Goal: Task Accomplishment & Management: Use online tool/utility

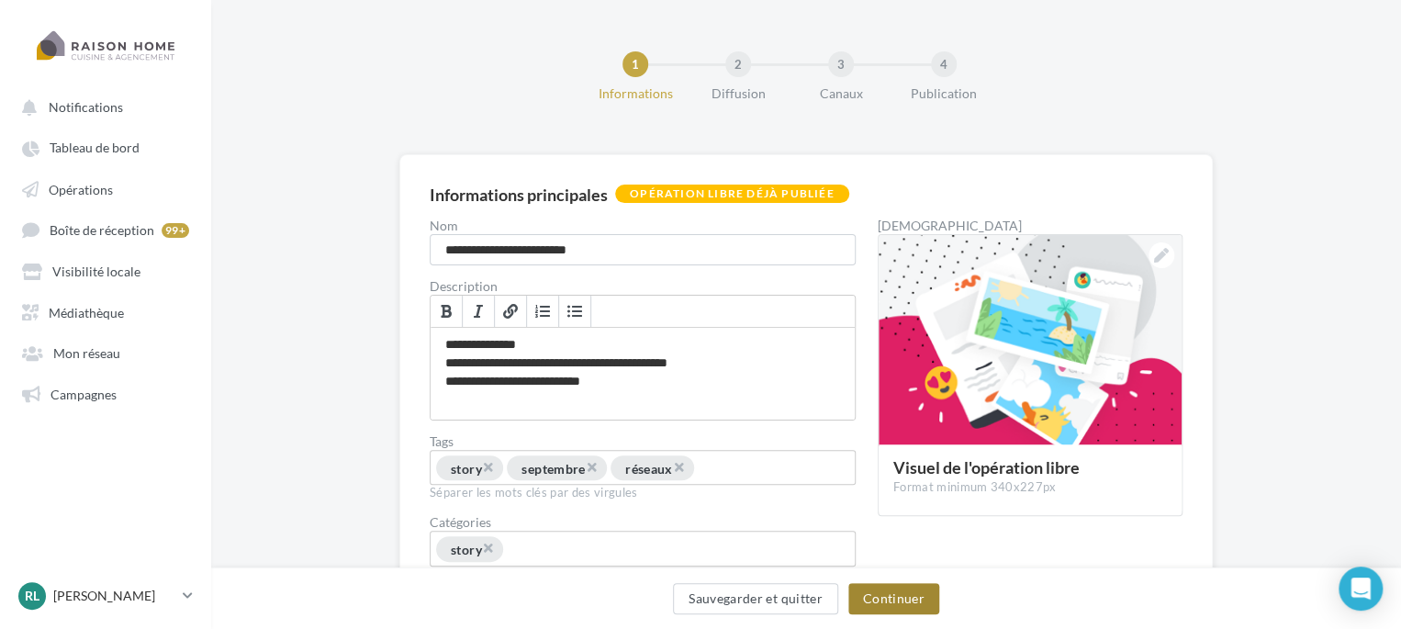
click at [906, 595] on button "Continuer" at bounding box center [893, 598] width 91 height 31
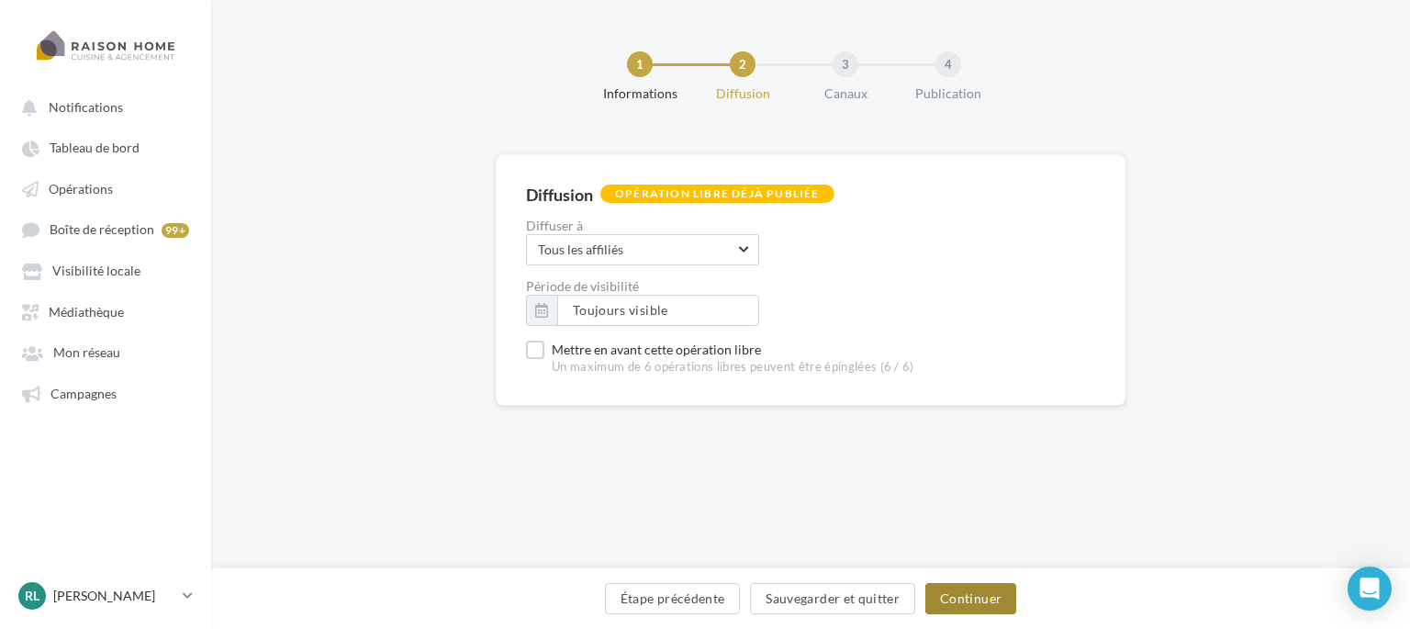
click at [979, 601] on button "Continuer" at bounding box center [970, 598] width 91 height 31
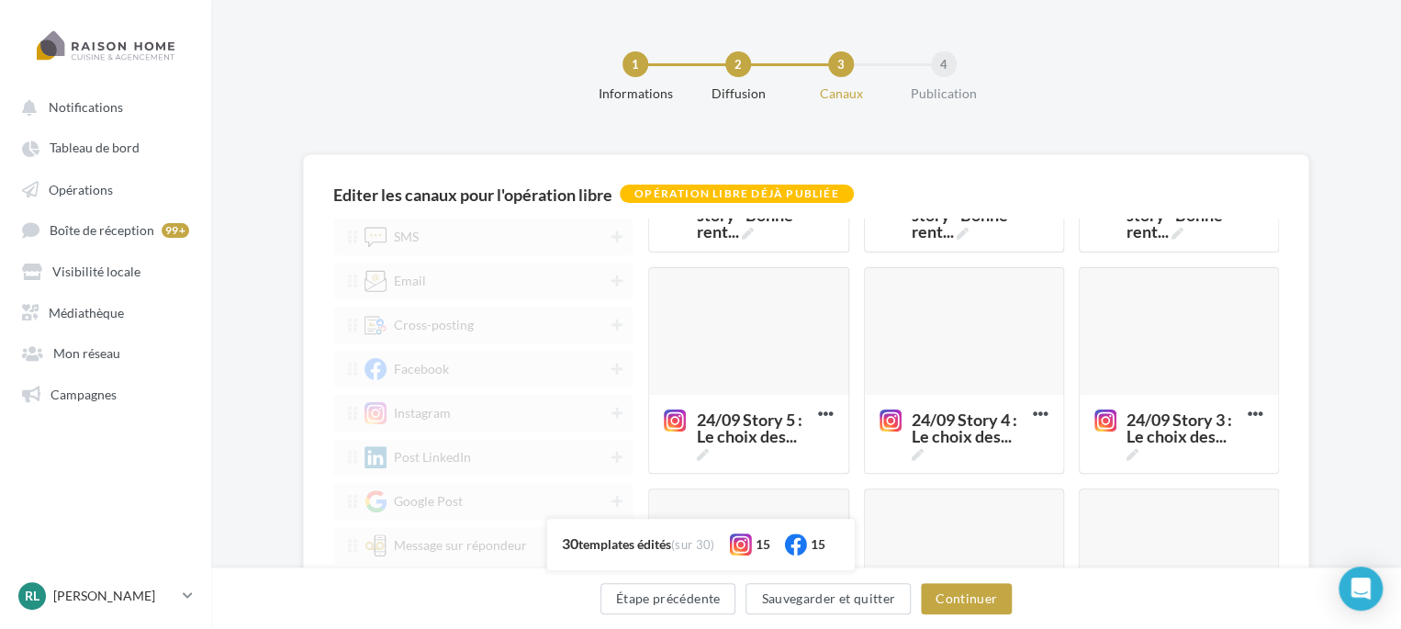
scroll to position [1078, 0]
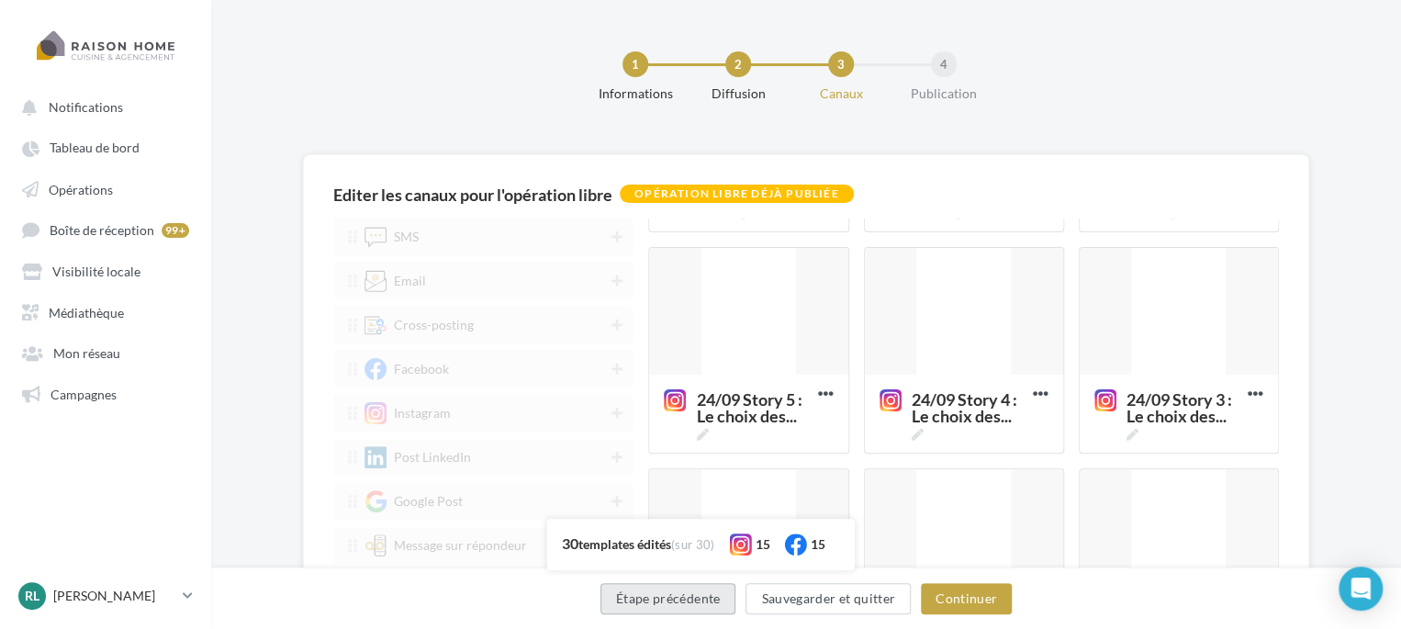
click at [668, 605] on button "Étape précédente" at bounding box center [668, 598] width 136 height 31
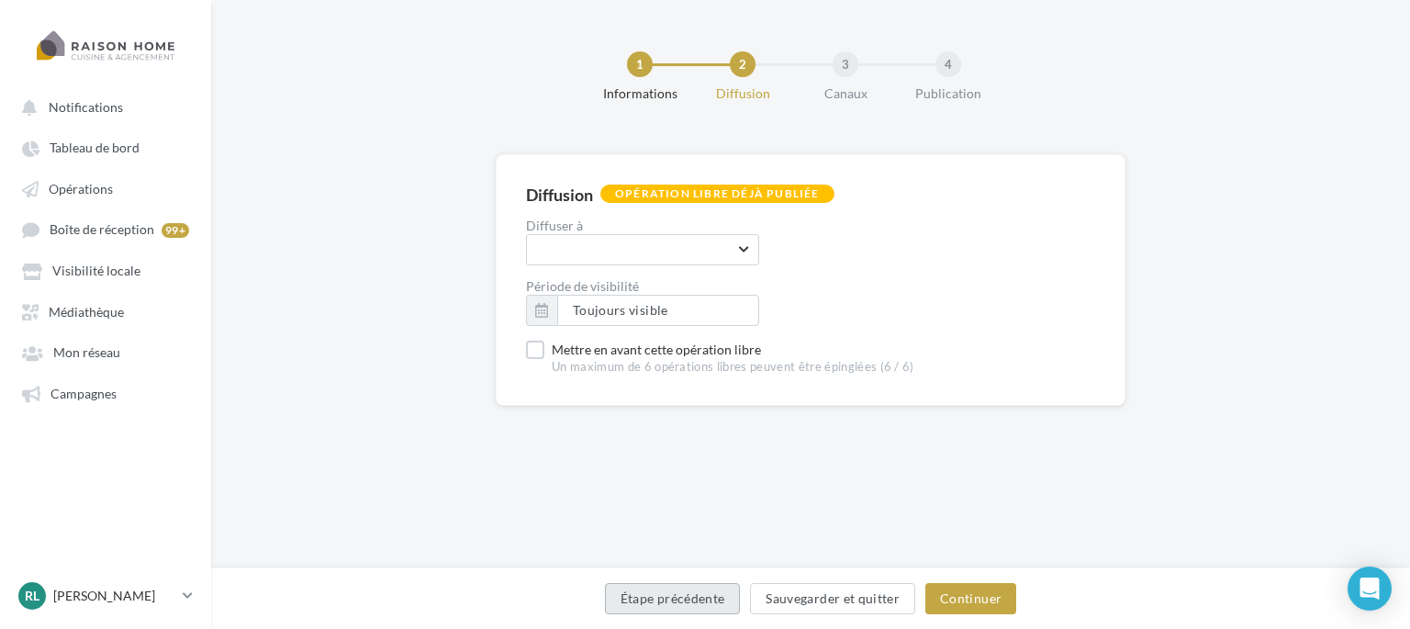
click at [668, 605] on button "Étape précédente" at bounding box center [673, 598] width 136 height 31
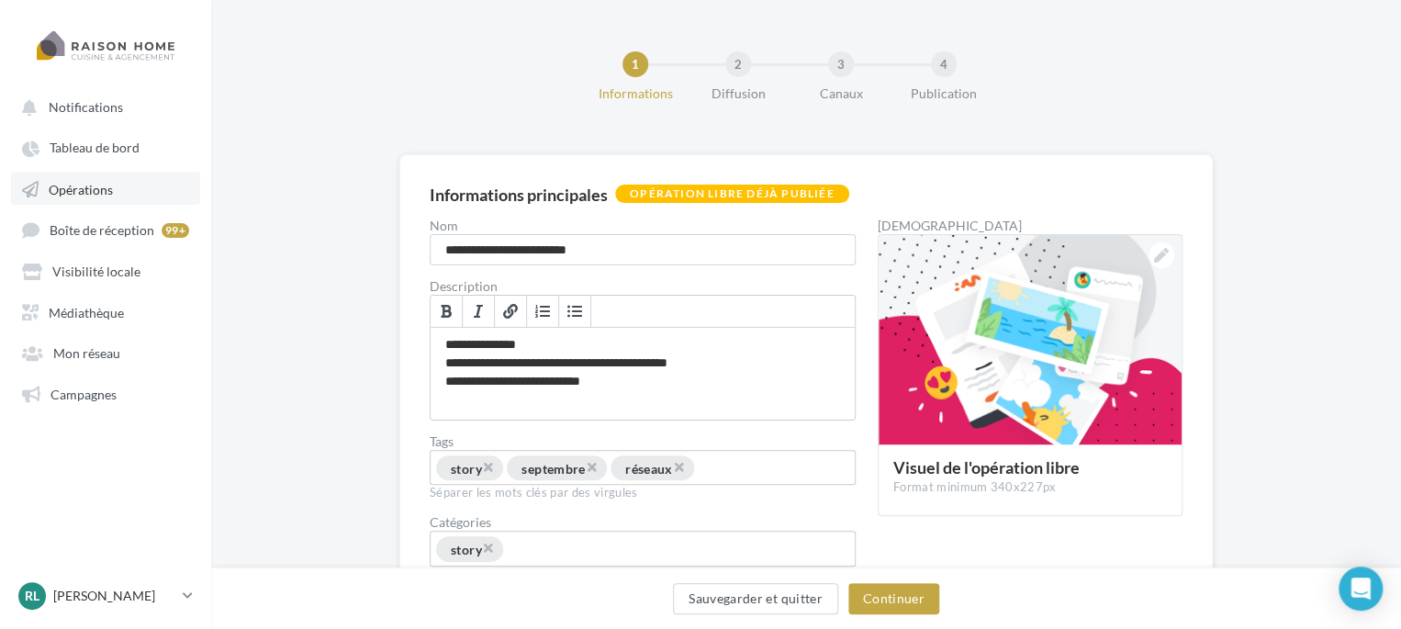
click at [97, 195] on span "Opérations" at bounding box center [81, 189] width 64 height 16
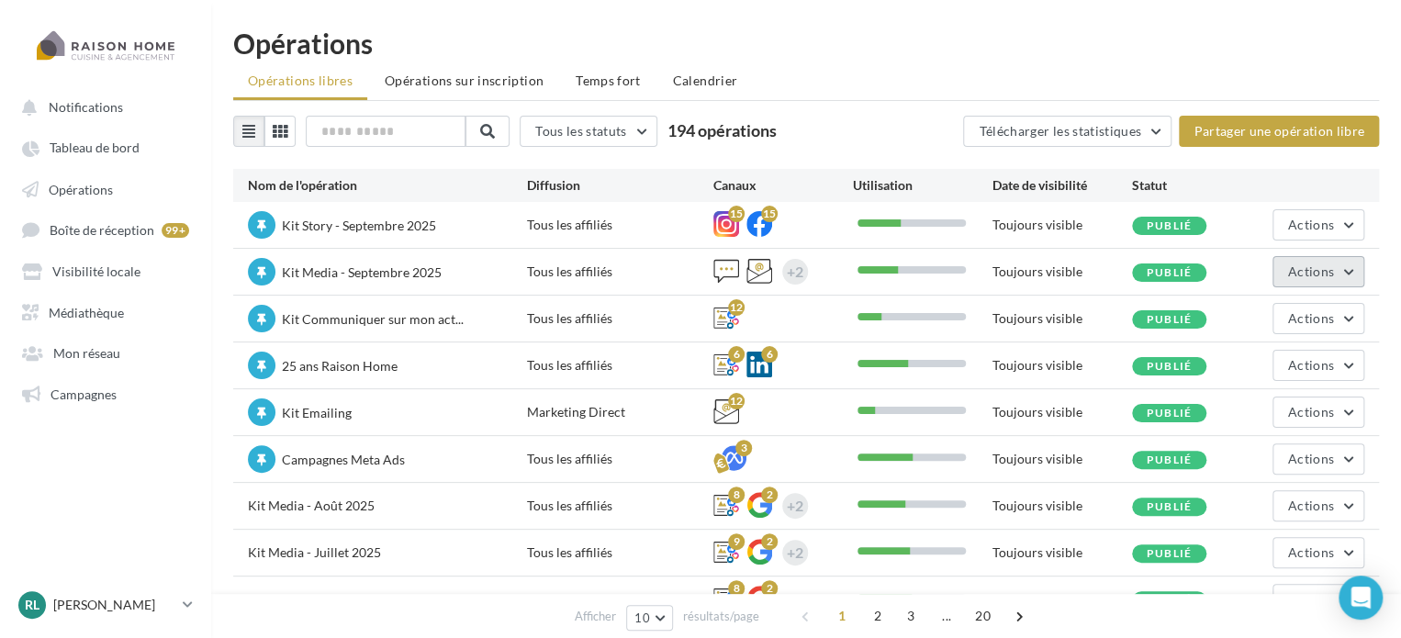
click at [1296, 265] on span "Actions" at bounding box center [1311, 271] width 46 height 16
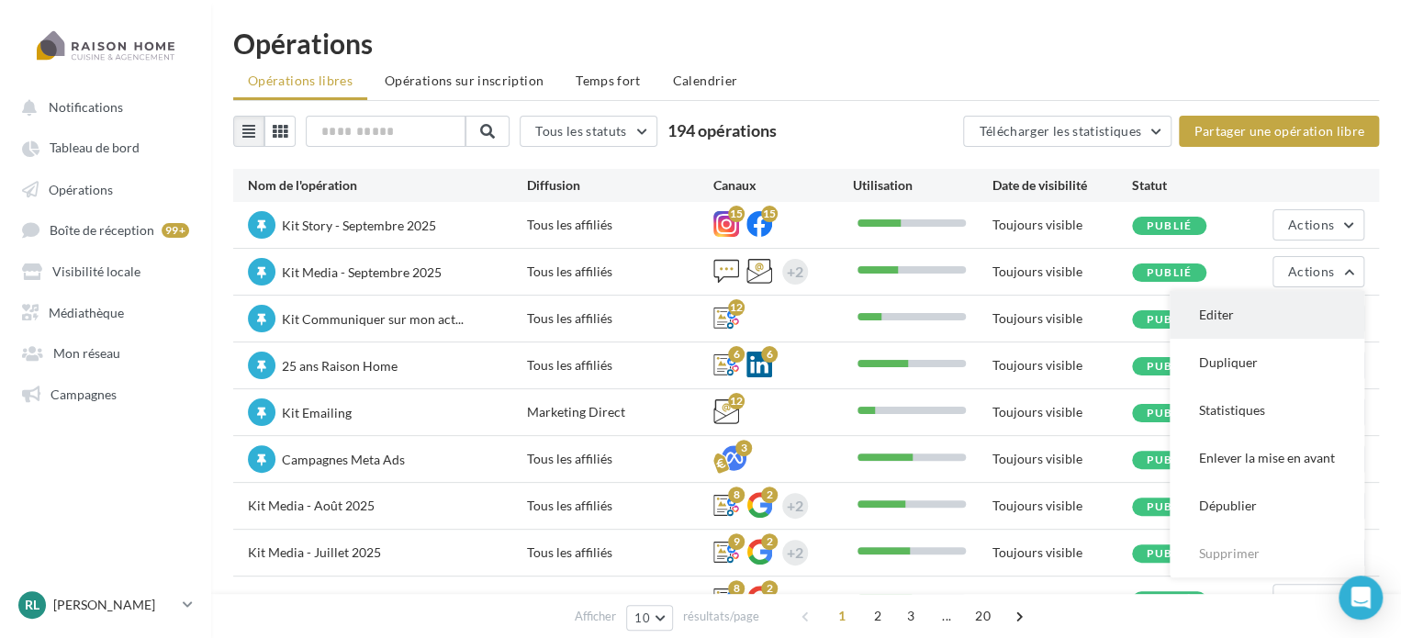
click at [1265, 322] on button "Editer" at bounding box center [1267, 315] width 195 height 48
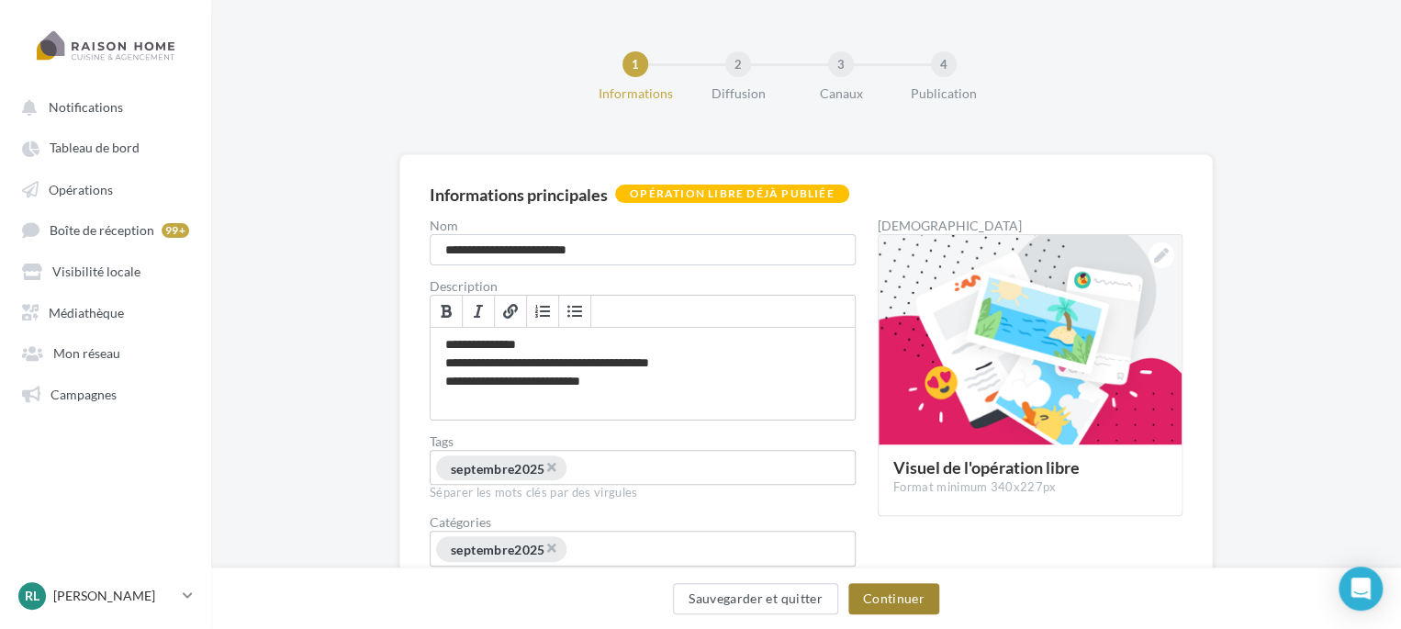
click at [901, 590] on button "Continuer" at bounding box center [893, 598] width 91 height 31
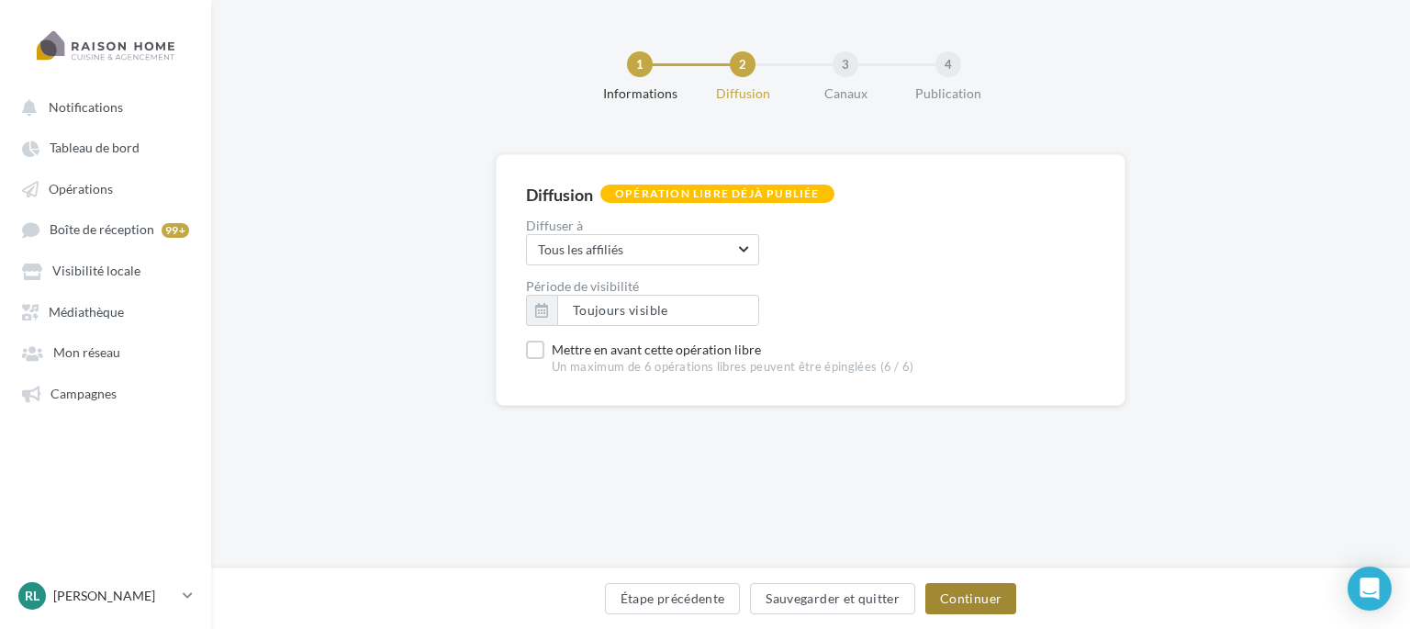
click at [987, 586] on button "Continuer" at bounding box center [970, 598] width 91 height 31
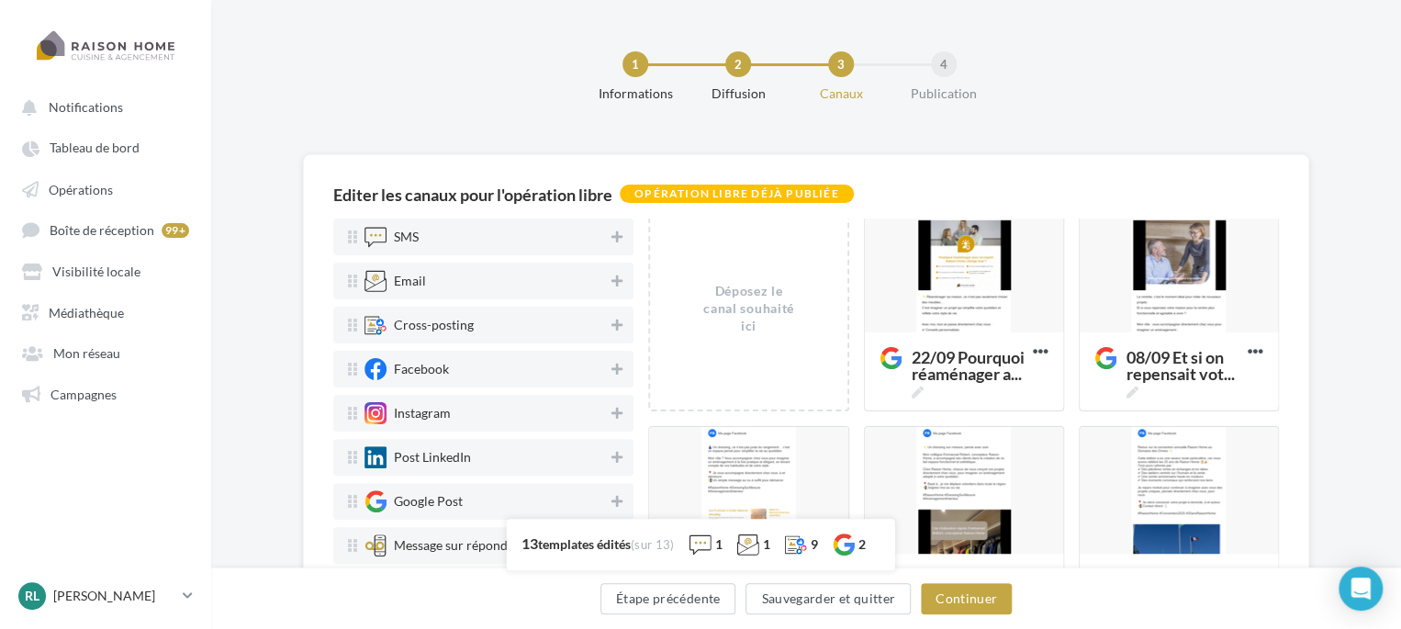
scroll to position [6, 0]
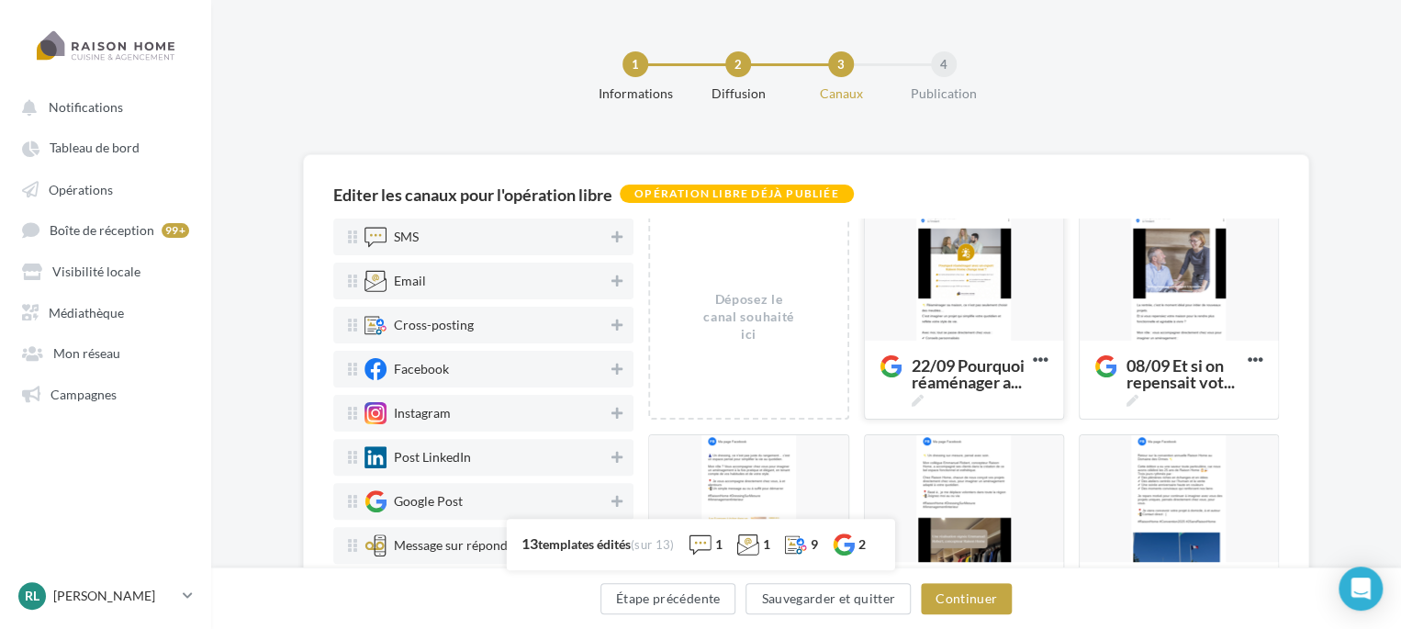
click at [976, 275] on div at bounding box center [964, 278] width 198 height 129
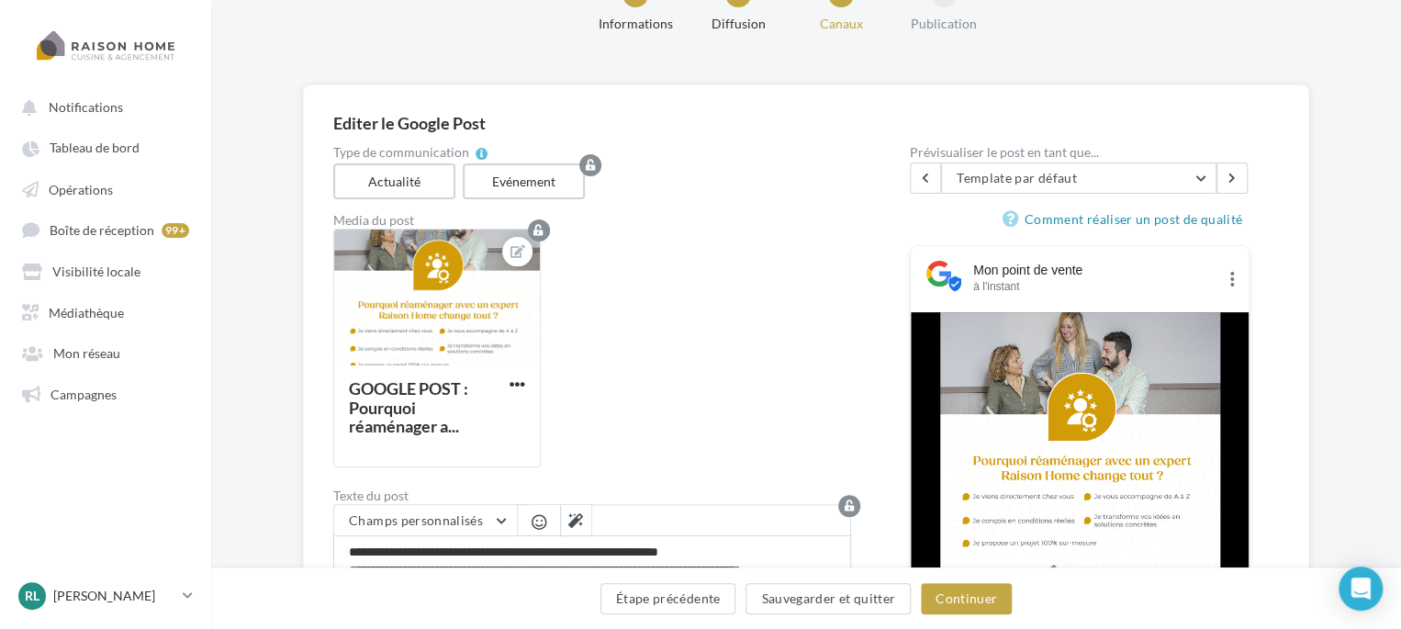
scroll to position [70, 0]
click at [515, 257] on button at bounding box center [517, 252] width 15 height 22
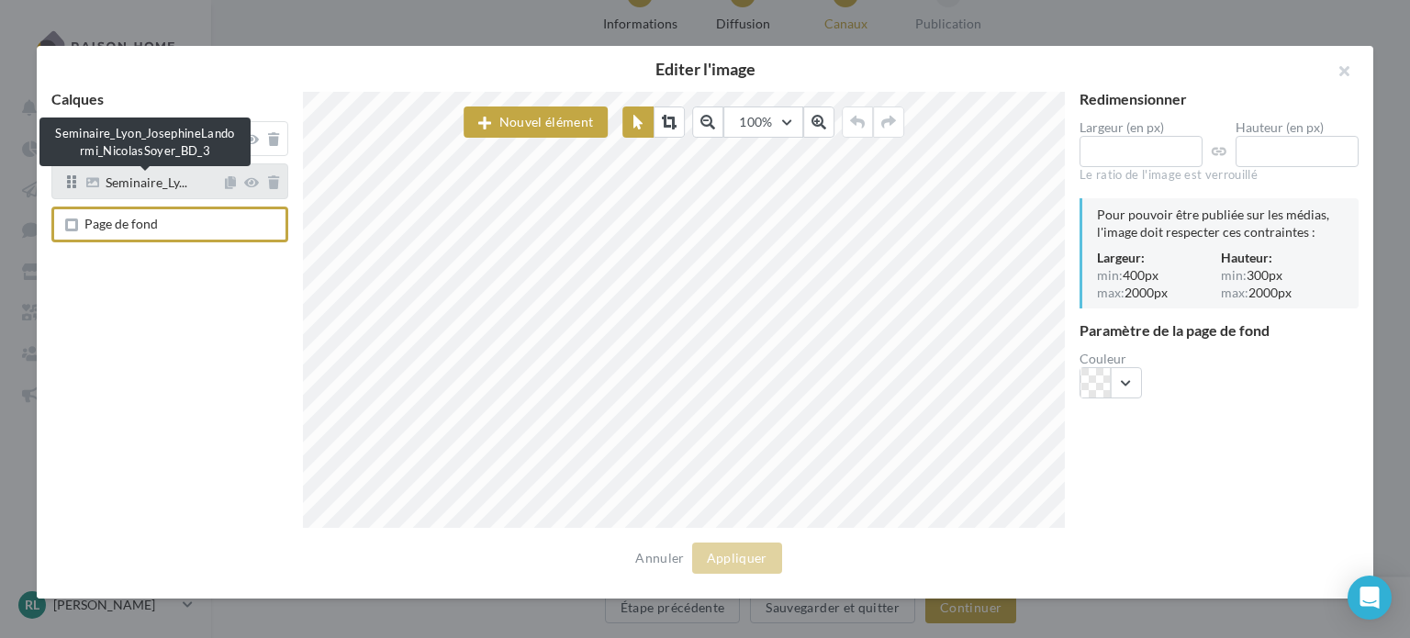
click at [140, 188] on span "Seminaire_Ly..." at bounding box center [147, 184] width 82 height 17
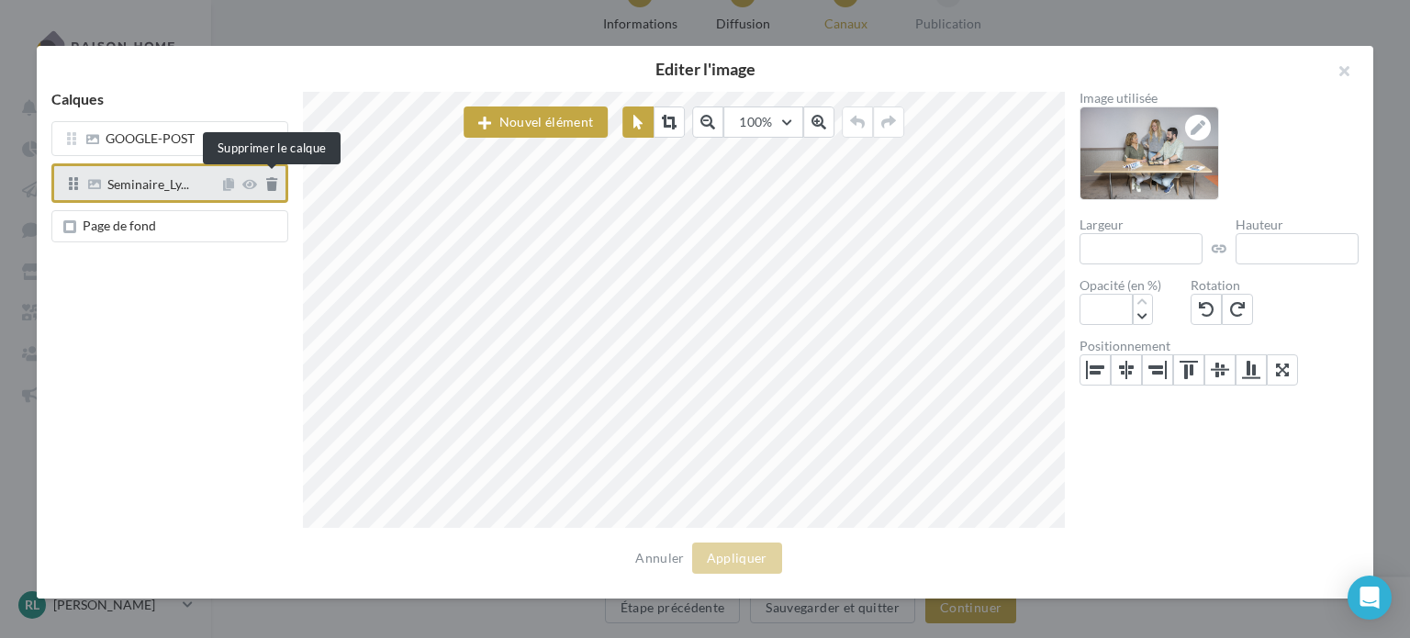
click at [270, 188] on icon at bounding box center [271, 184] width 11 height 13
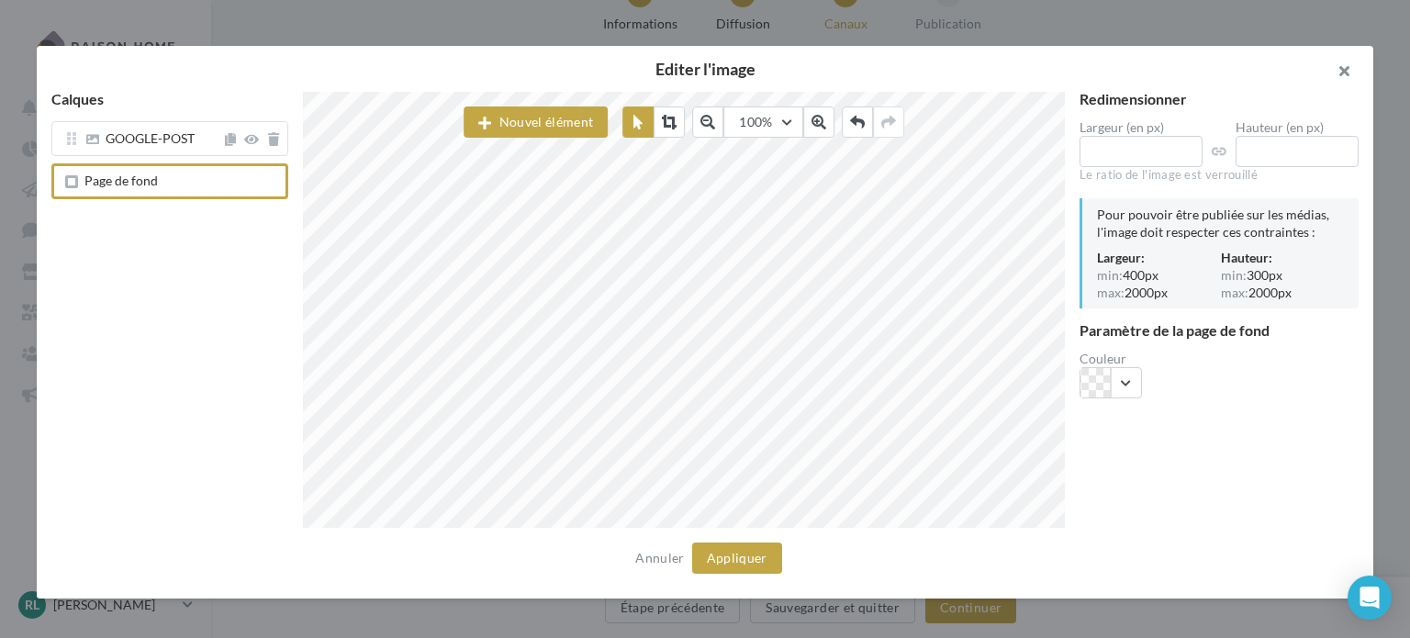
click at [1344, 67] on button "button" at bounding box center [1336, 73] width 73 height 55
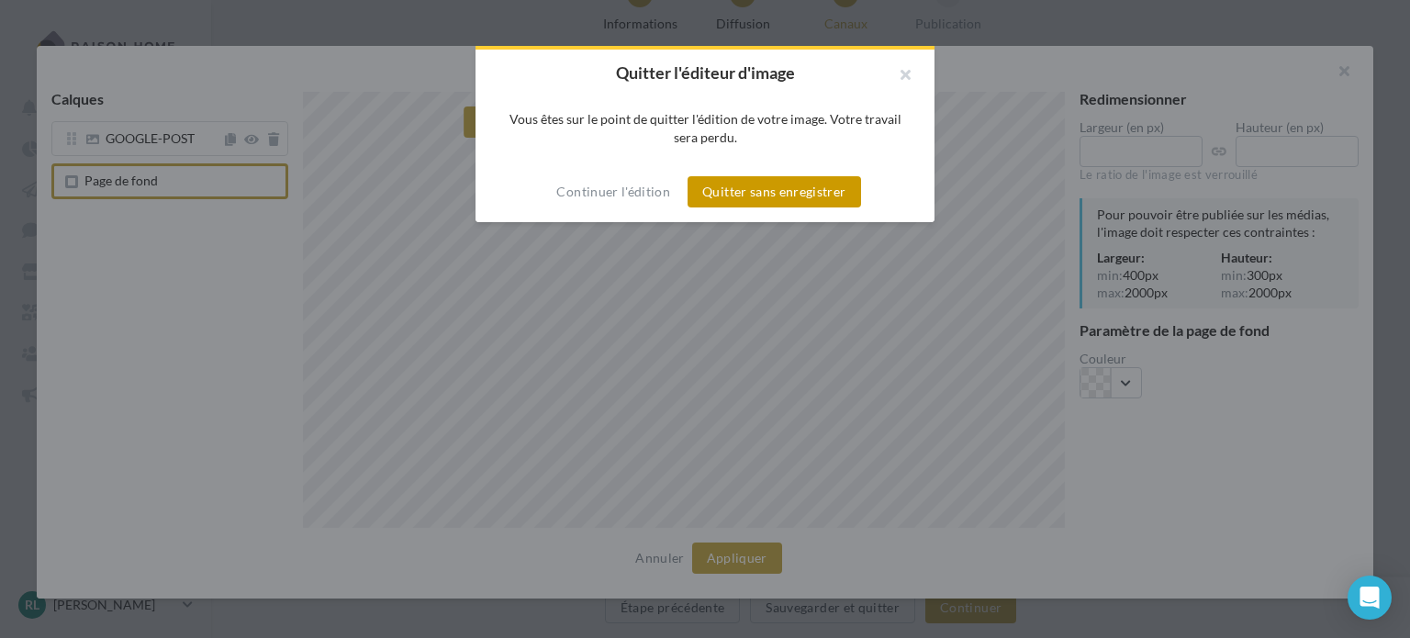
click at [779, 197] on button "Quitter sans enregistrer" at bounding box center [774, 191] width 173 height 31
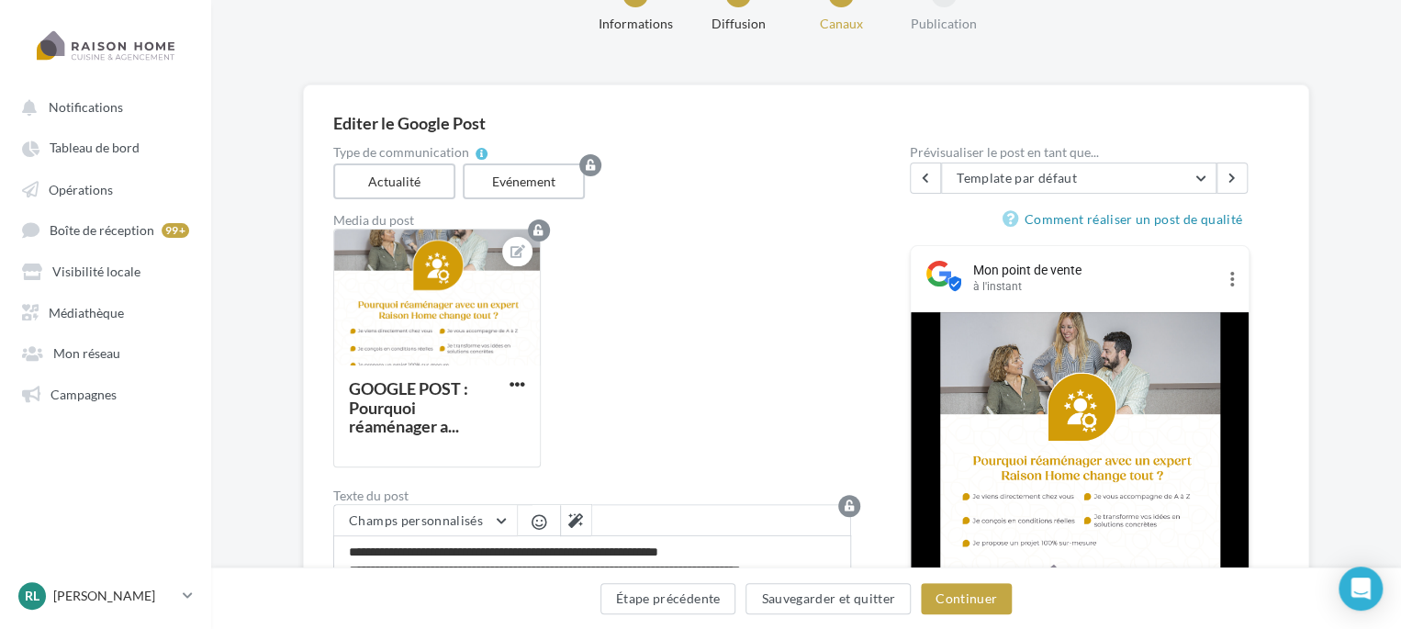
click at [687, 263] on div "GOOGLE POST : Pourquoi réaménager a..." at bounding box center [599, 355] width 532 height 253
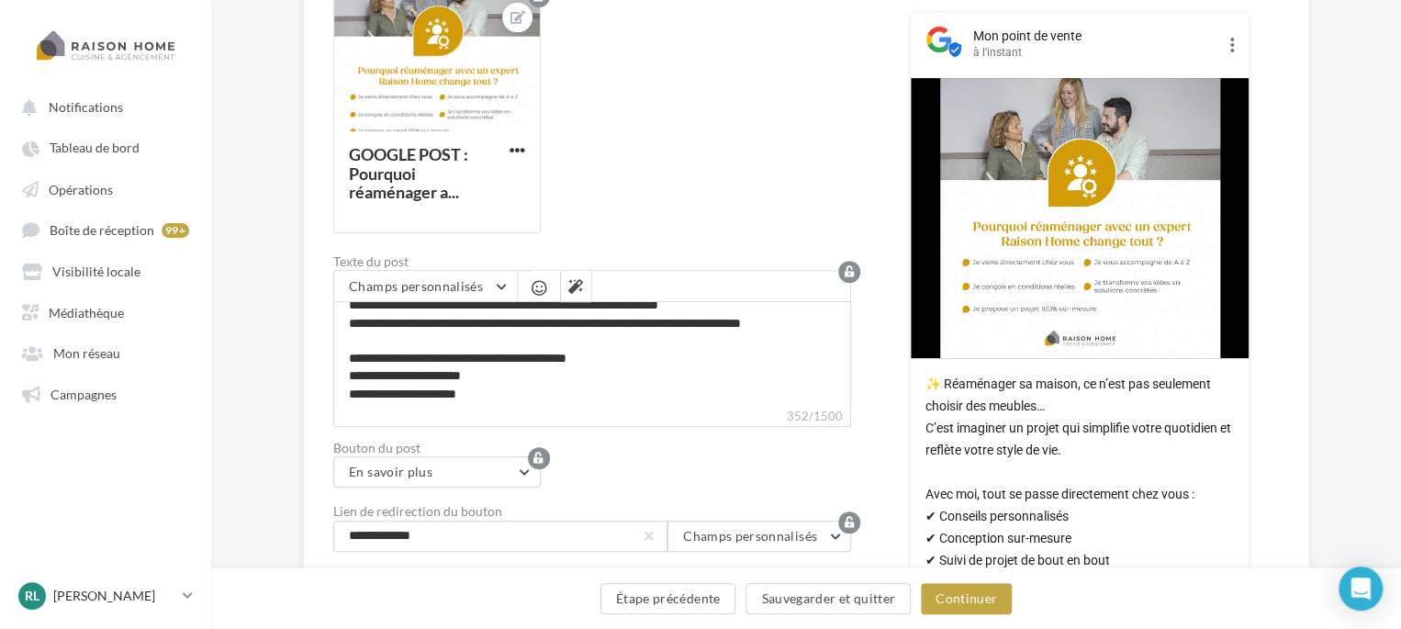
scroll to position [0, 0]
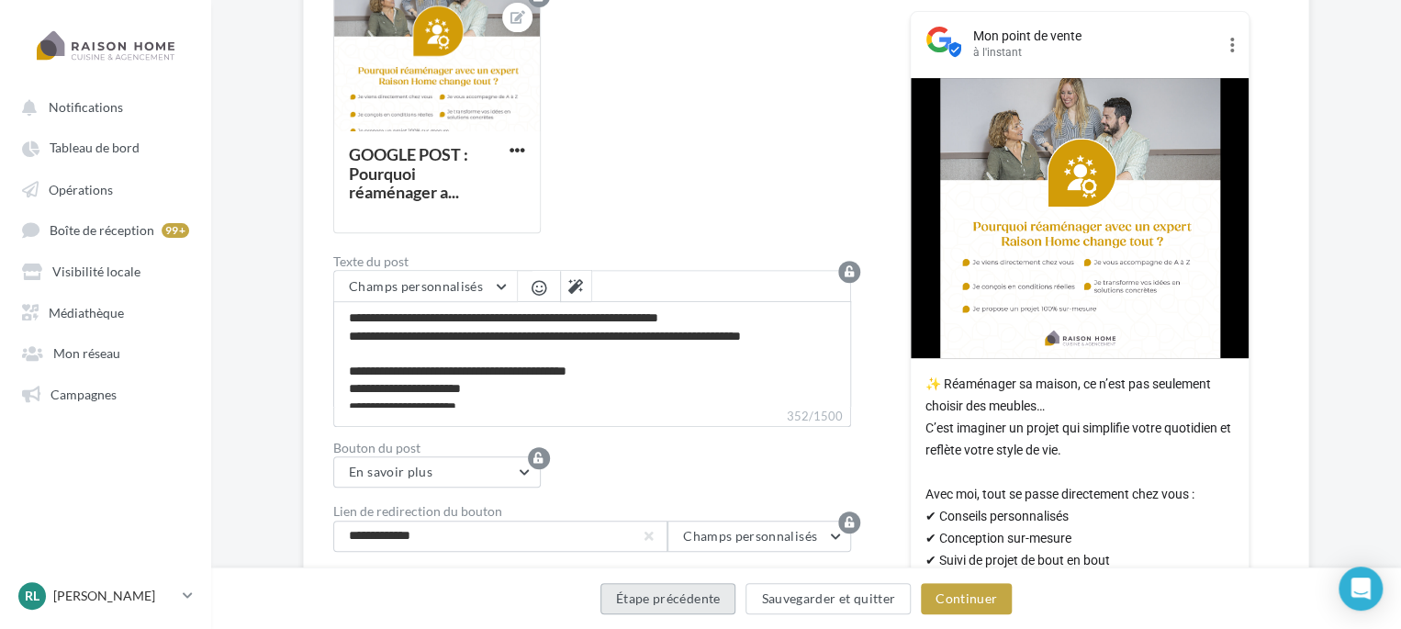
click at [683, 594] on button "Étape précédente" at bounding box center [668, 598] width 136 height 31
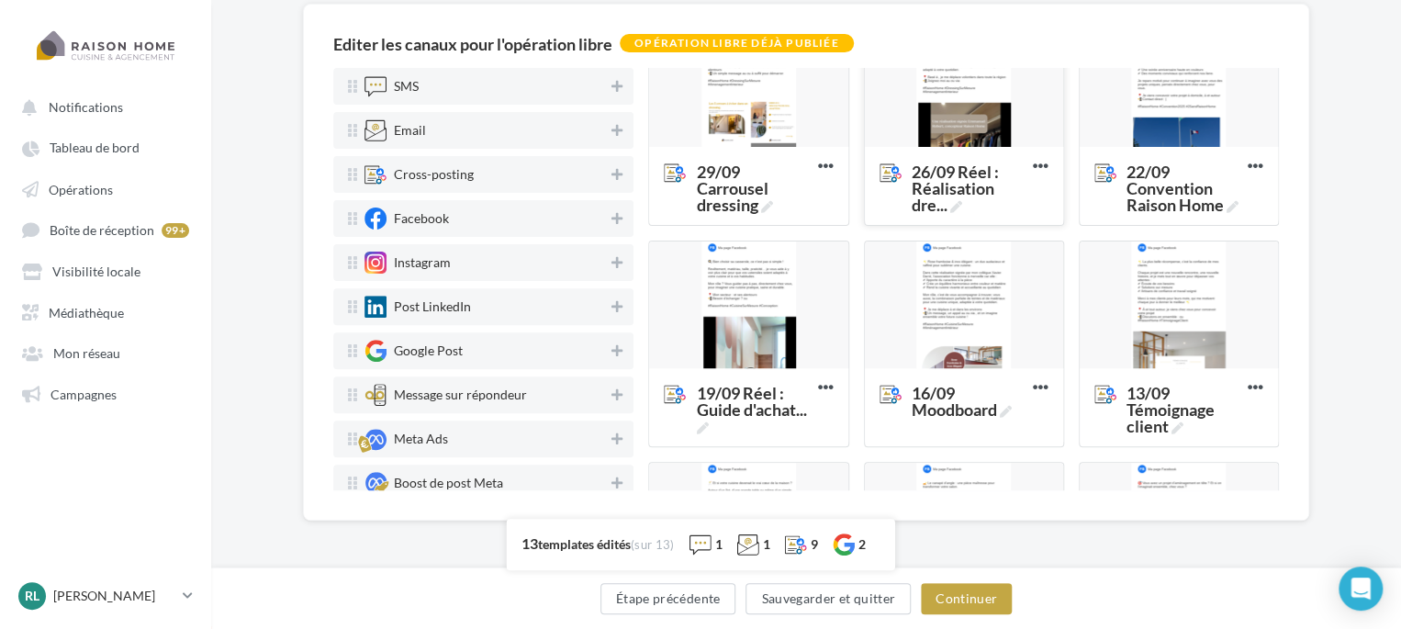
scroll to position [323, 0]
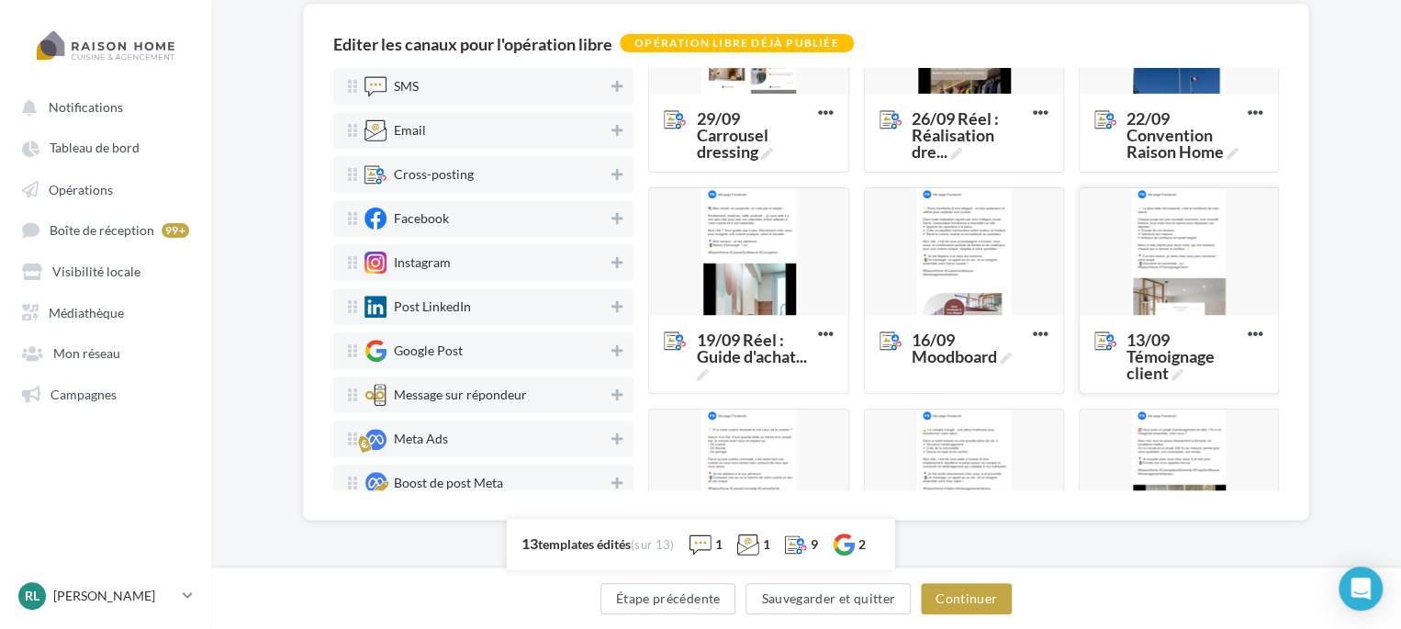
click at [1168, 297] on div at bounding box center [1179, 252] width 198 height 129
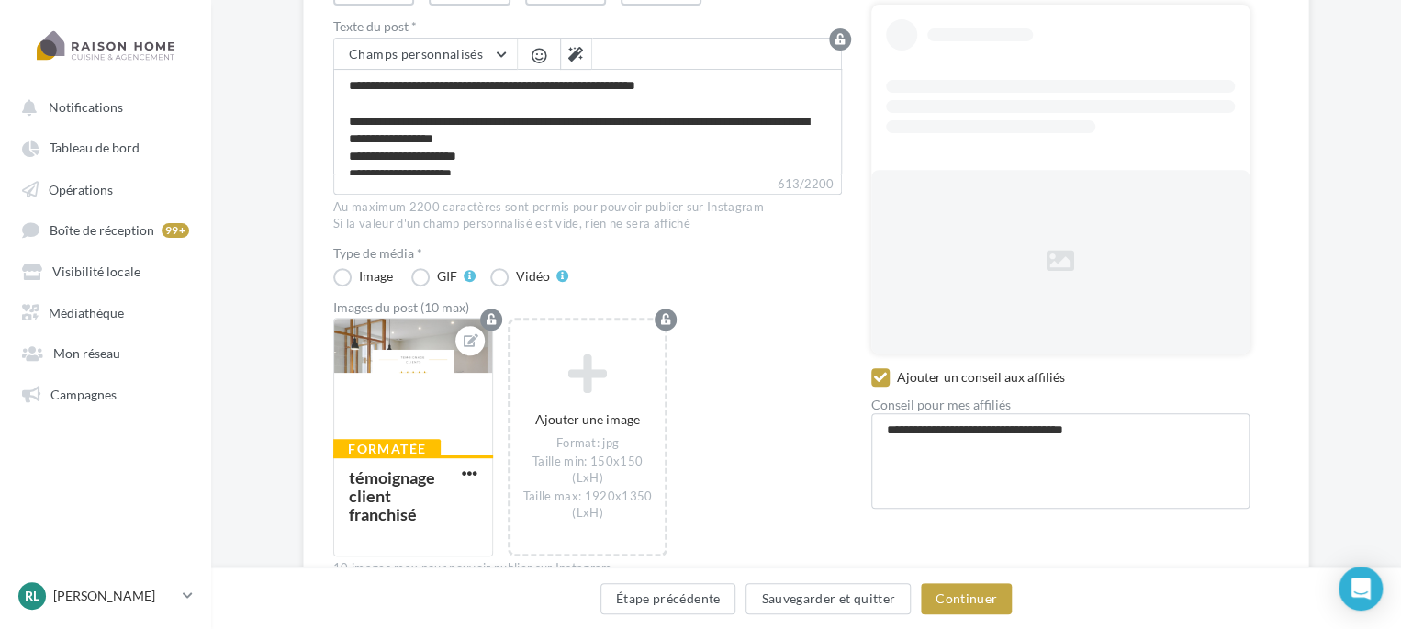
scroll to position [275, 0]
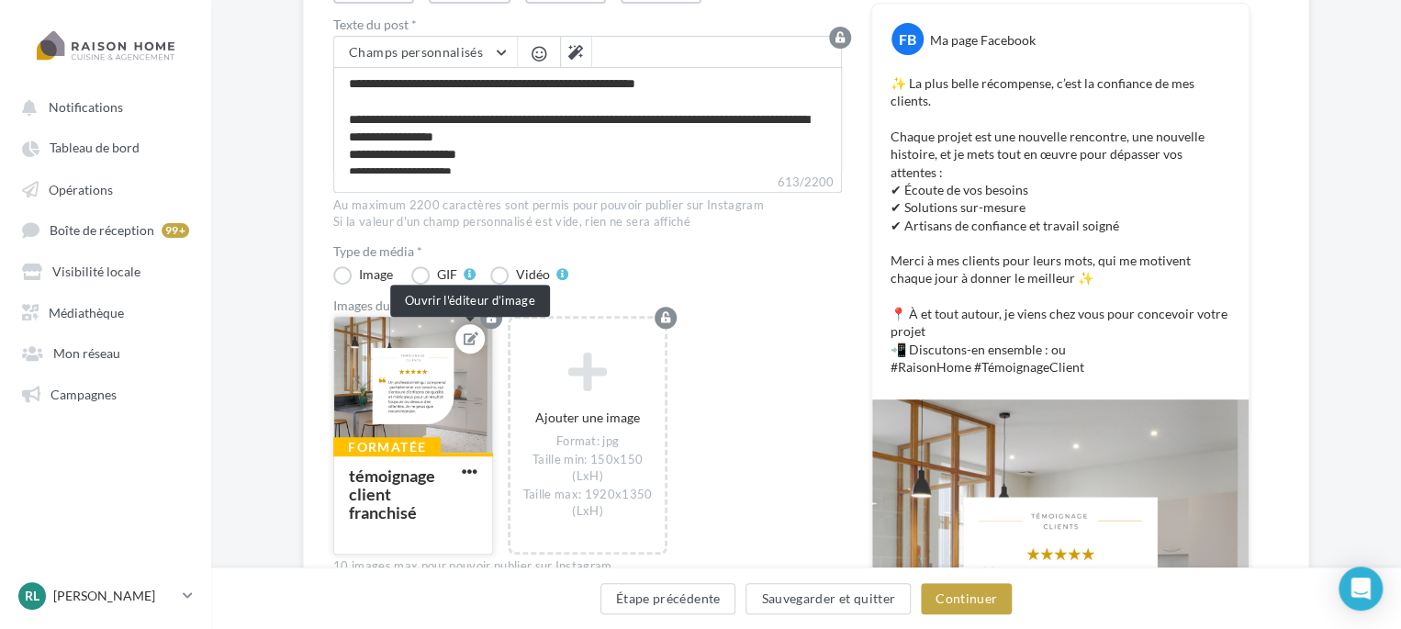
click at [464, 341] on icon at bounding box center [471, 338] width 15 height 13
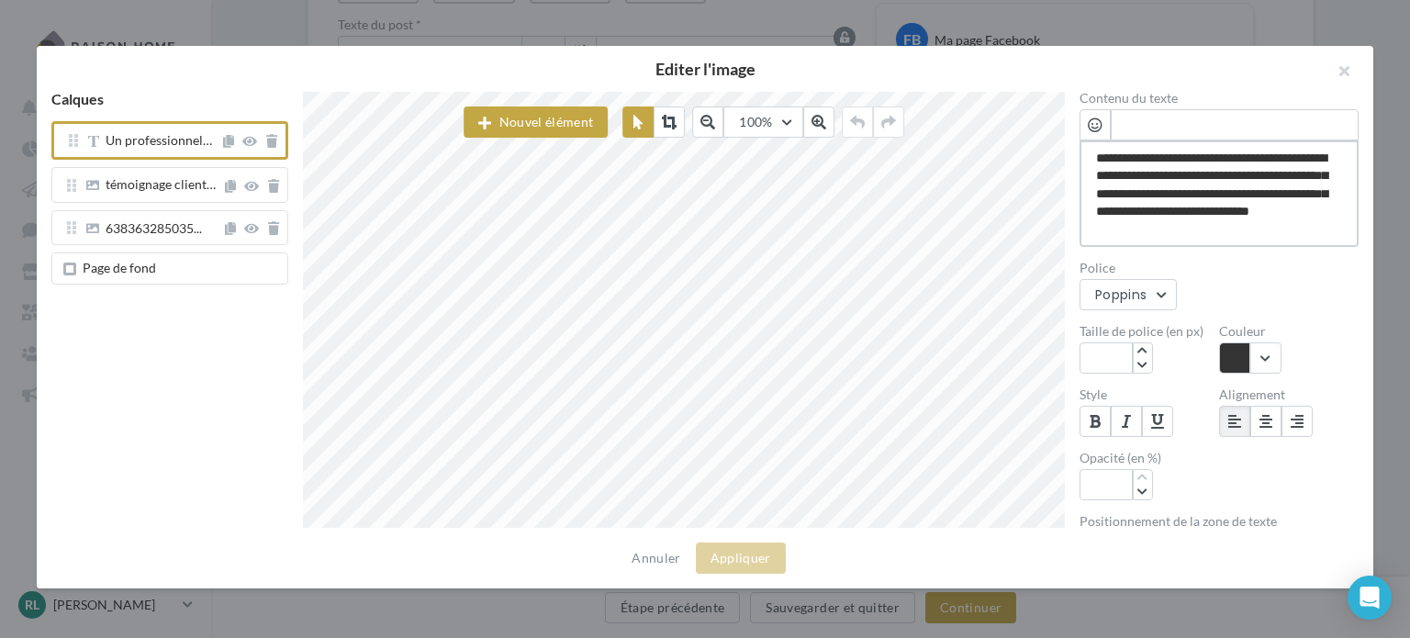
click at [1263, 194] on textarea "**********" at bounding box center [1219, 193] width 279 height 106
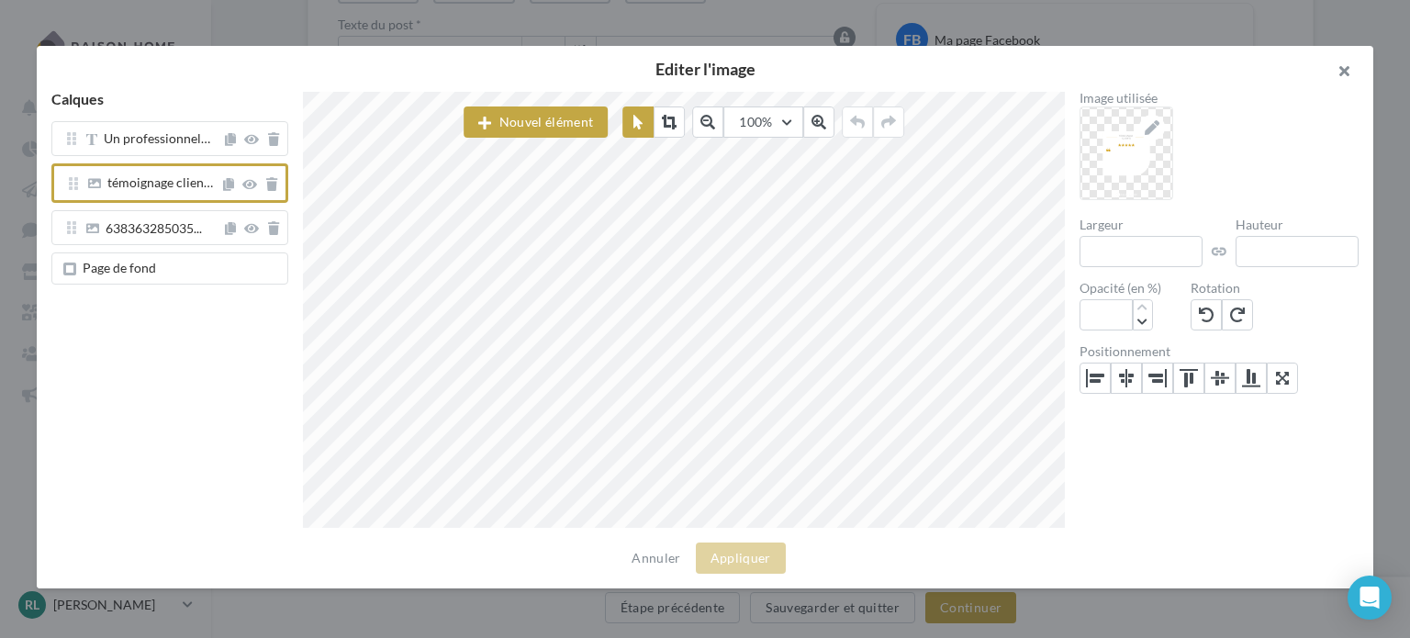
click at [1346, 62] on button "button" at bounding box center [1336, 73] width 73 height 55
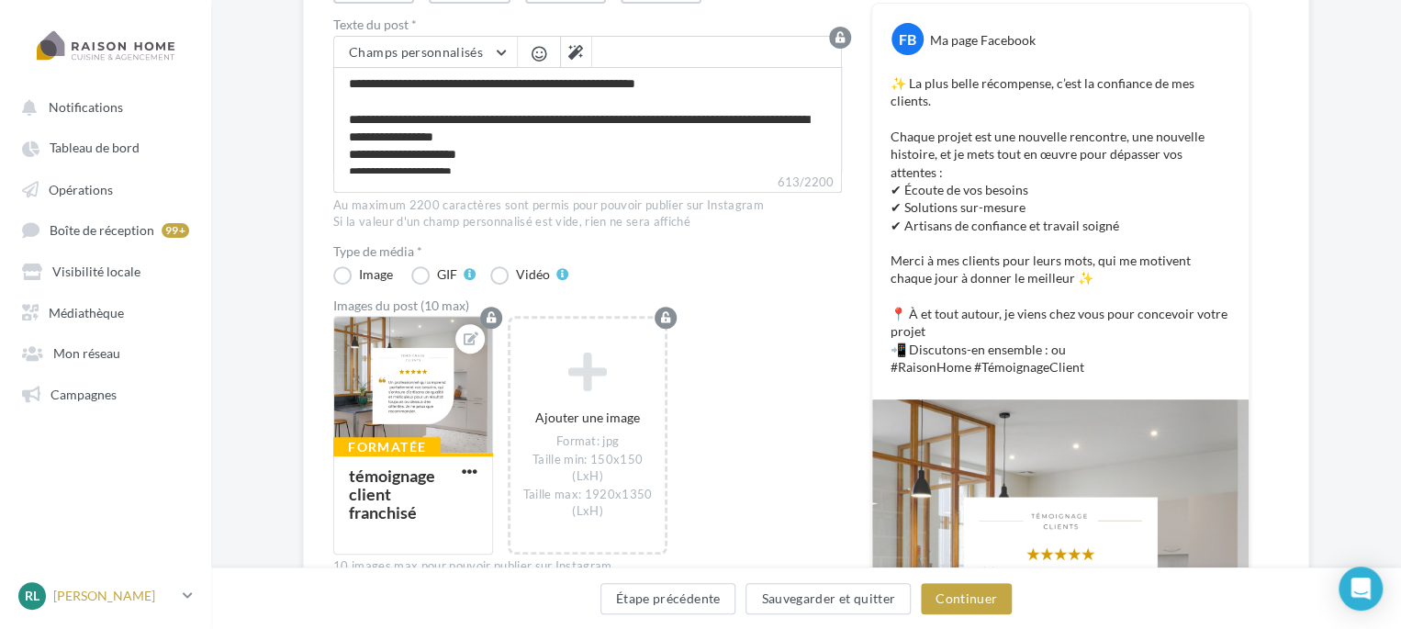
click at [73, 600] on p "[PERSON_NAME]" at bounding box center [114, 596] width 122 height 18
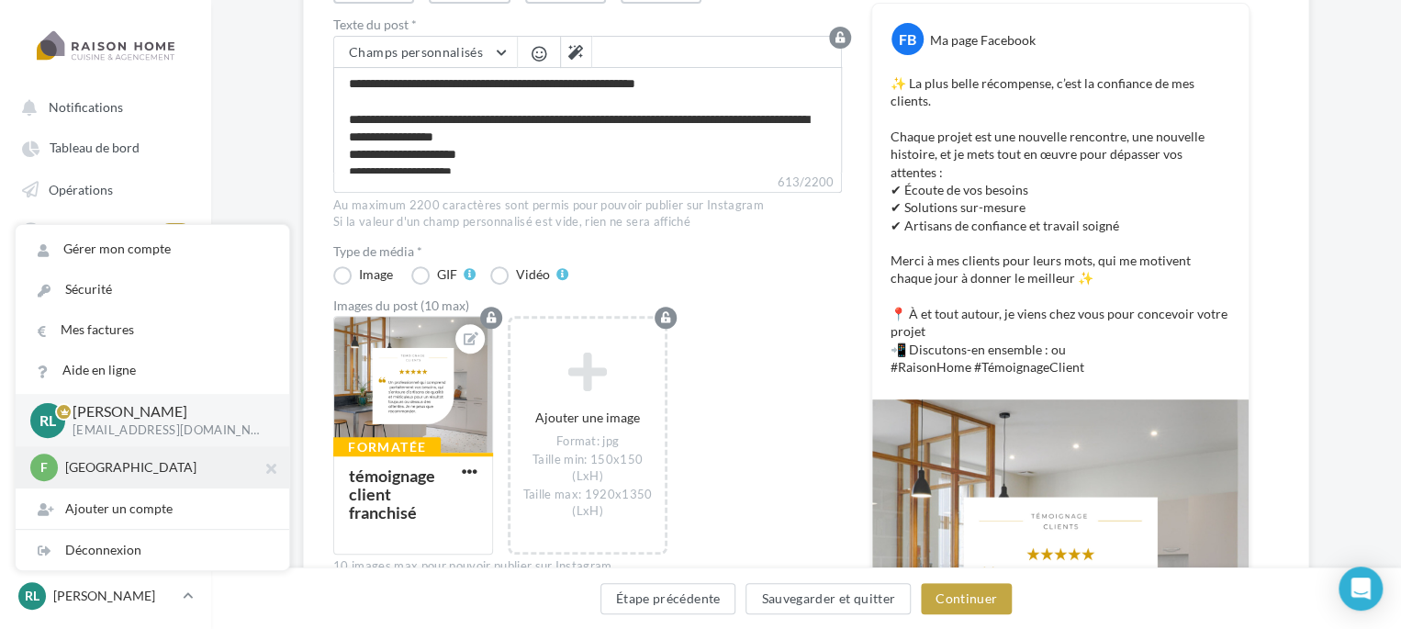
click at [77, 476] on p "[GEOGRAPHIC_DATA]" at bounding box center [166, 467] width 202 height 18
